Goal: Transaction & Acquisition: Purchase product/service

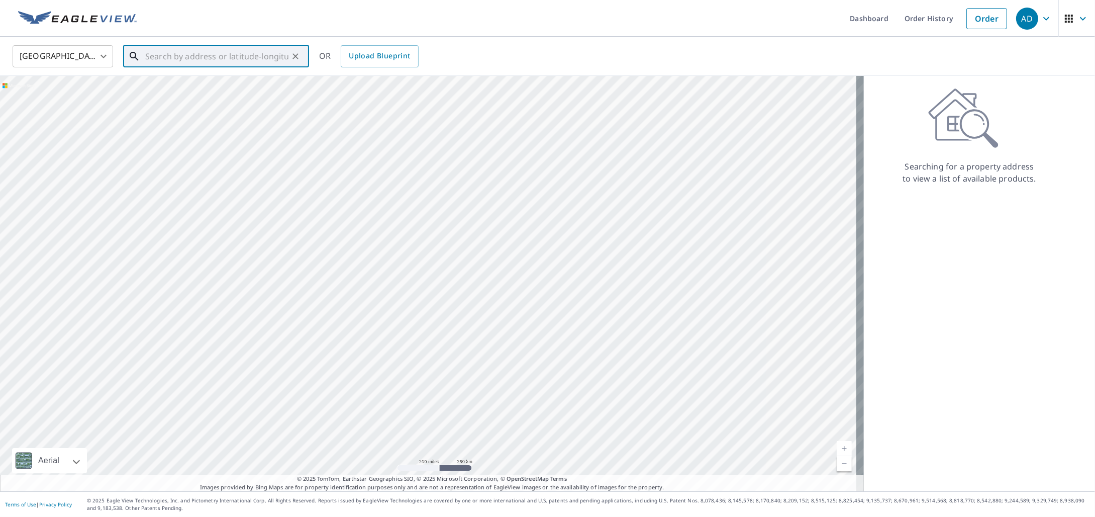
click at [165, 53] on input "text" at bounding box center [216, 56] width 143 height 28
paste input "[STREET_ADDRESS]"
type input "[STREET_ADDRESS]"
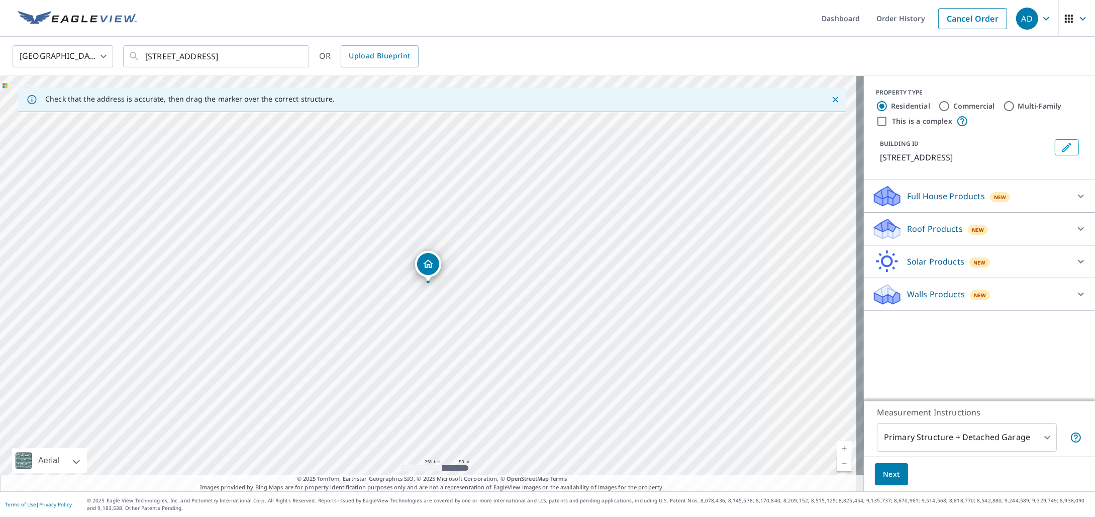
click at [921, 229] on p "Roof Products" at bounding box center [935, 229] width 56 height 12
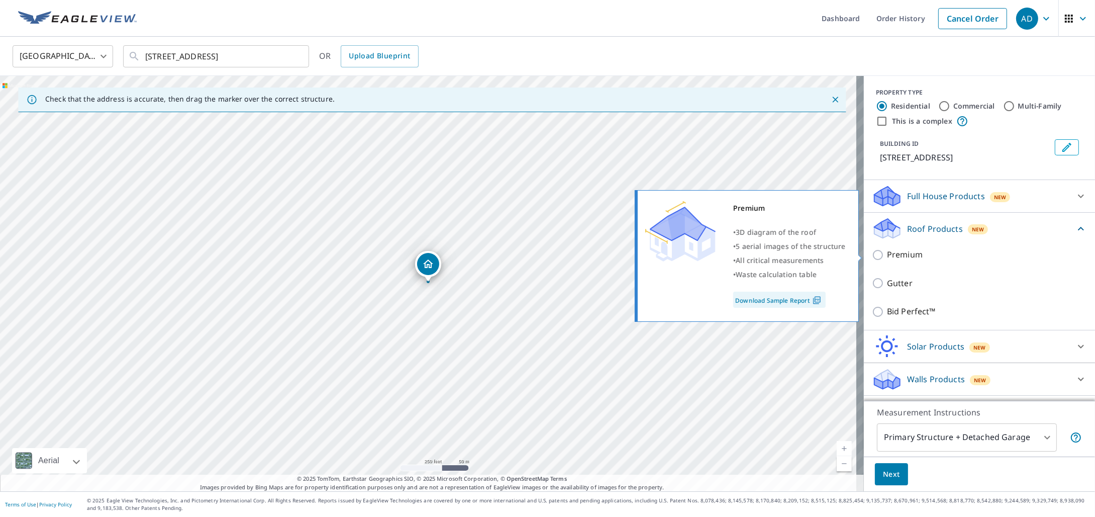
click at [873, 255] on input "Premium" at bounding box center [879, 255] width 15 height 12
checkbox input "true"
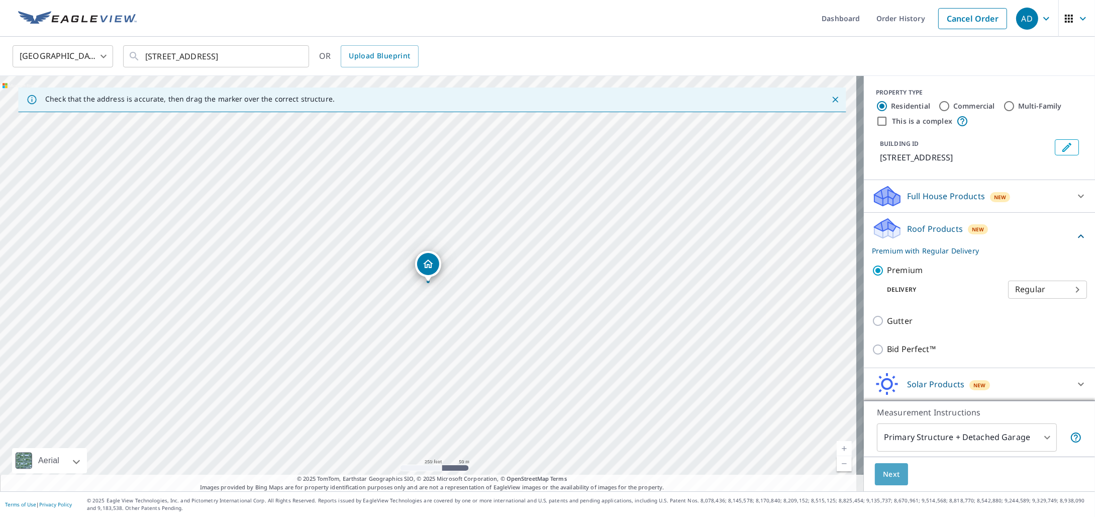
click at [894, 470] on button "Next" at bounding box center [891, 474] width 33 height 23
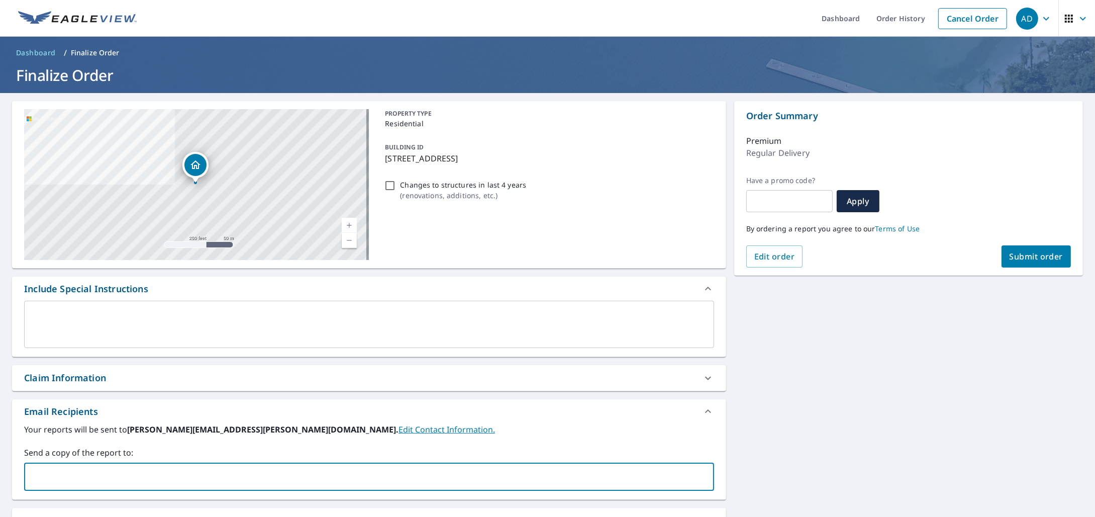
click at [77, 474] on input "text" at bounding box center [362, 476] width 666 height 19
type input "[PERSON_NAME][EMAIL_ADDRESS][PERSON_NAME][DOMAIN_NAME]"
click at [1035, 248] on button "Submit order" at bounding box center [1037, 256] width 70 height 22
